Goal: Task Accomplishment & Management: Manage account settings

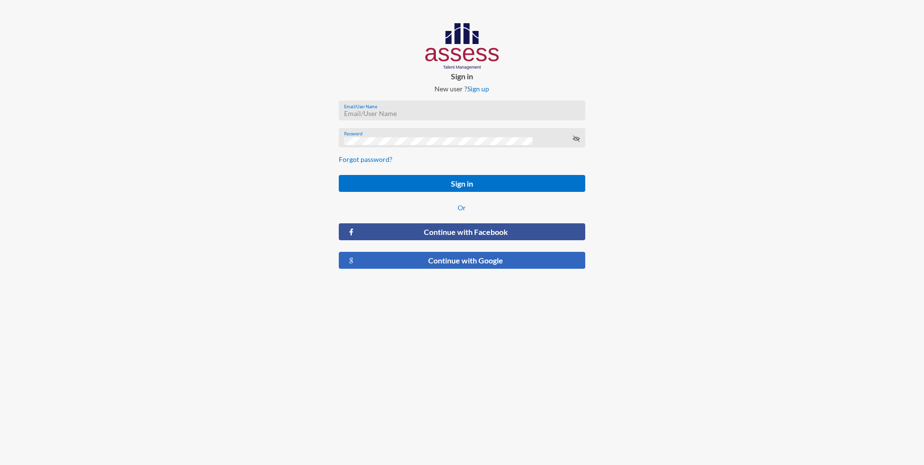
type input "[EMAIL_ADDRESS][DOMAIN_NAME]"
click at [467, 268] on button "Continue with Google" at bounding box center [462, 260] width 246 height 17
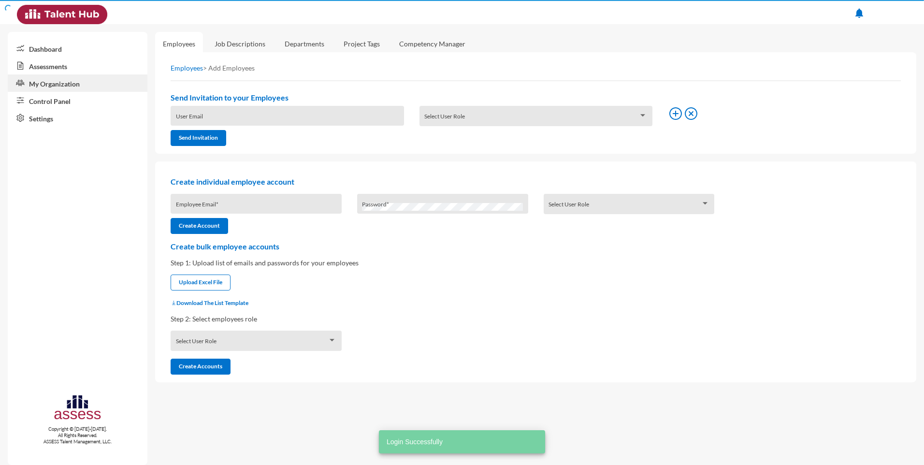
type input "yasmine.saad@rashpetco.com"
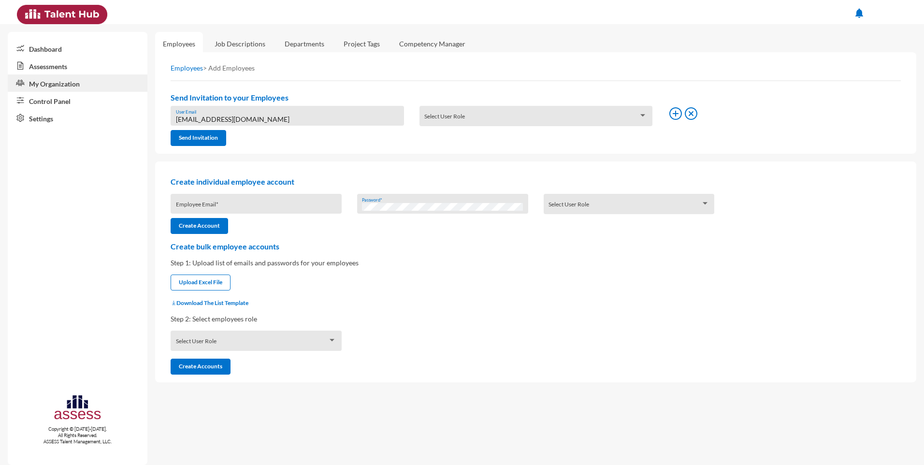
click at [43, 62] on link "Assessments" at bounding box center [78, 65] width 140 height 17
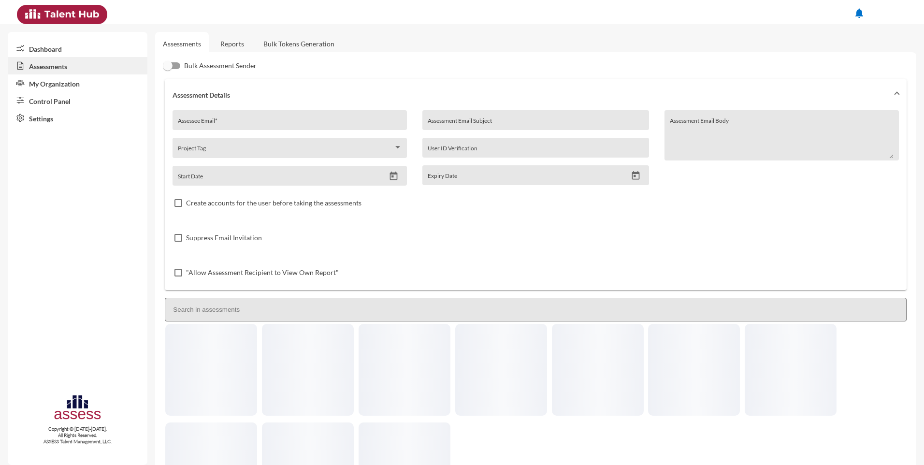
click at [54, 48] on link "Dashboard" at bounding box center [78, 48] width 140 height 17
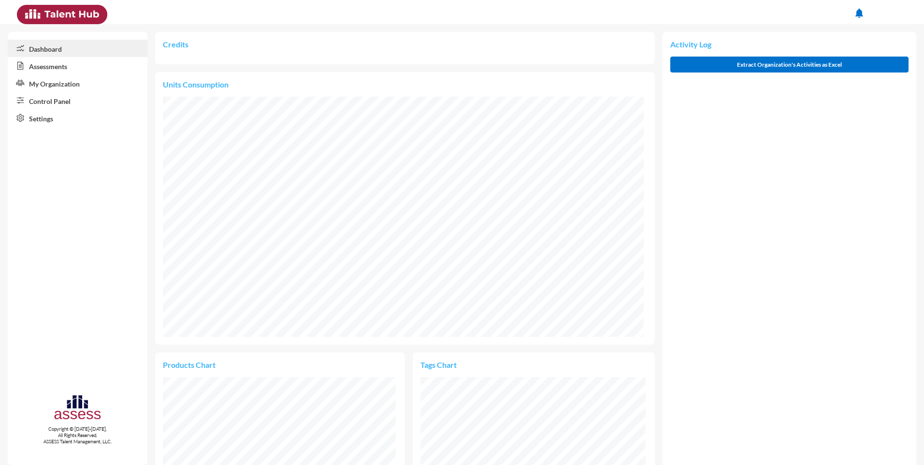
scroll to position [113, 225]
click at [63, 85] on link "My Organization" at bounding box center [78, 82] width 140 height 17
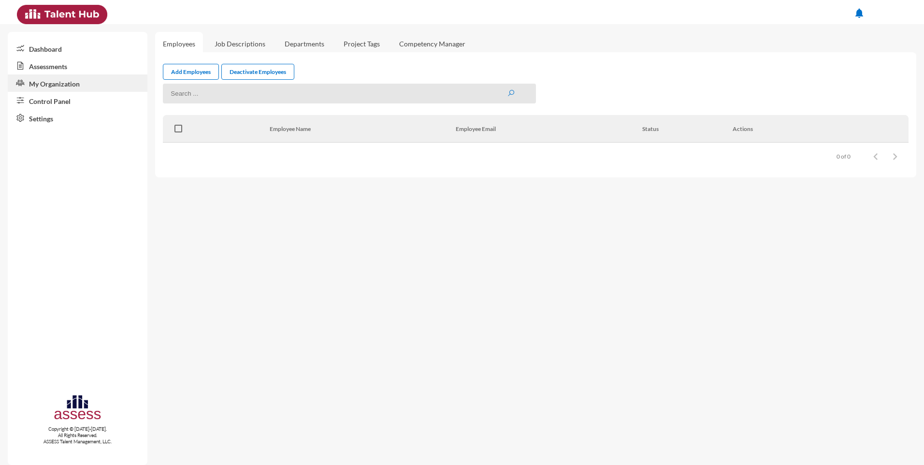
click at [63, 102] on link "Control Panel" at bounding box center [78, 100] width 140 height 17
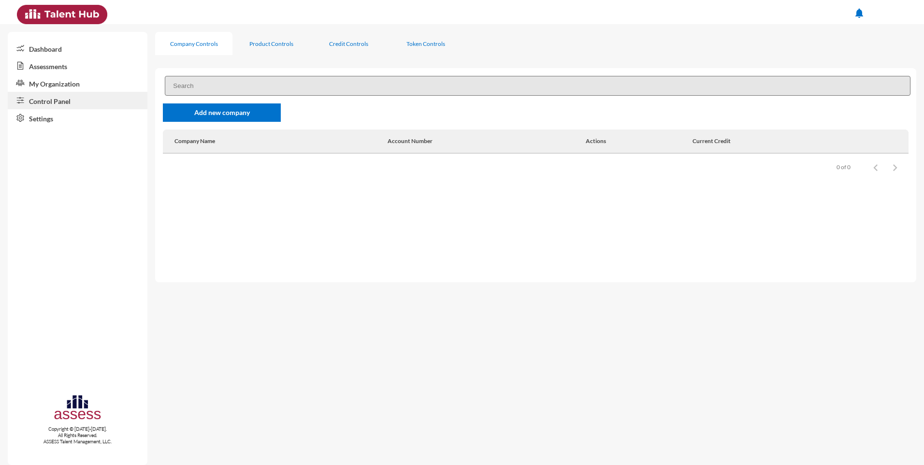
click at [67, 14] on img at bounding box center [62, 14] width 90 height 19
